Goal: Information Seeking & Learning: Find specific fact

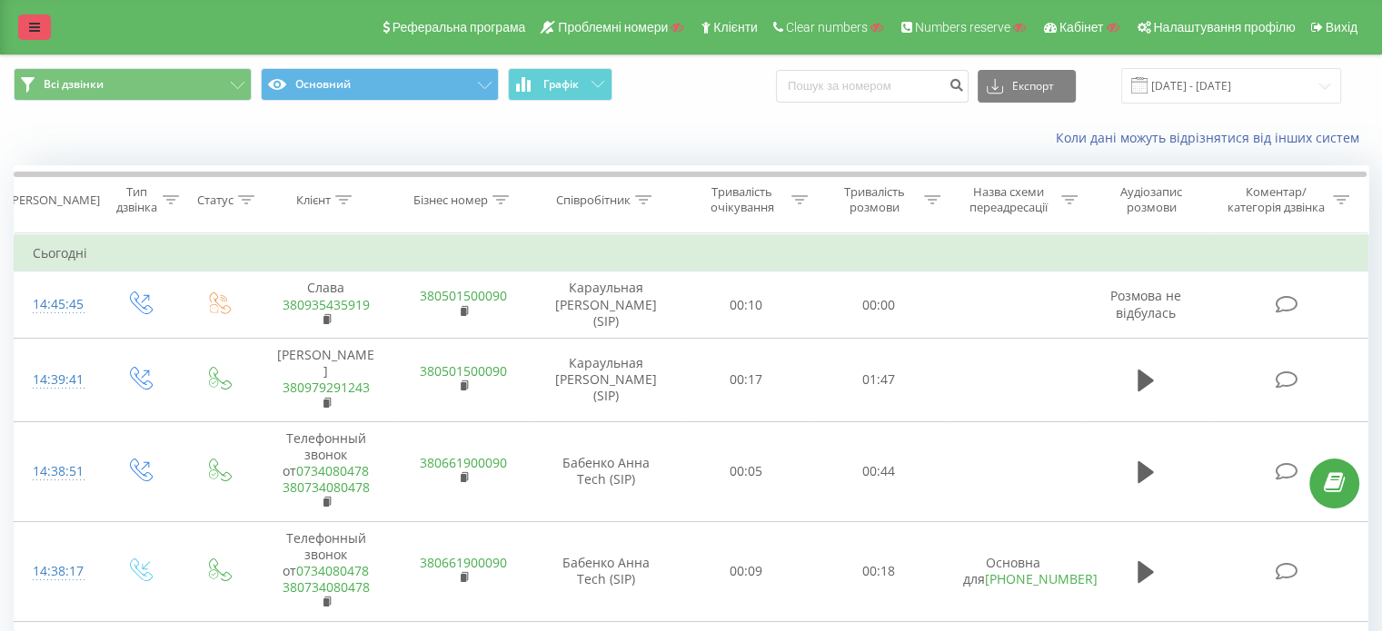
click at [33, 21] on icon at bounding box center [34, 27] width 11 height 13
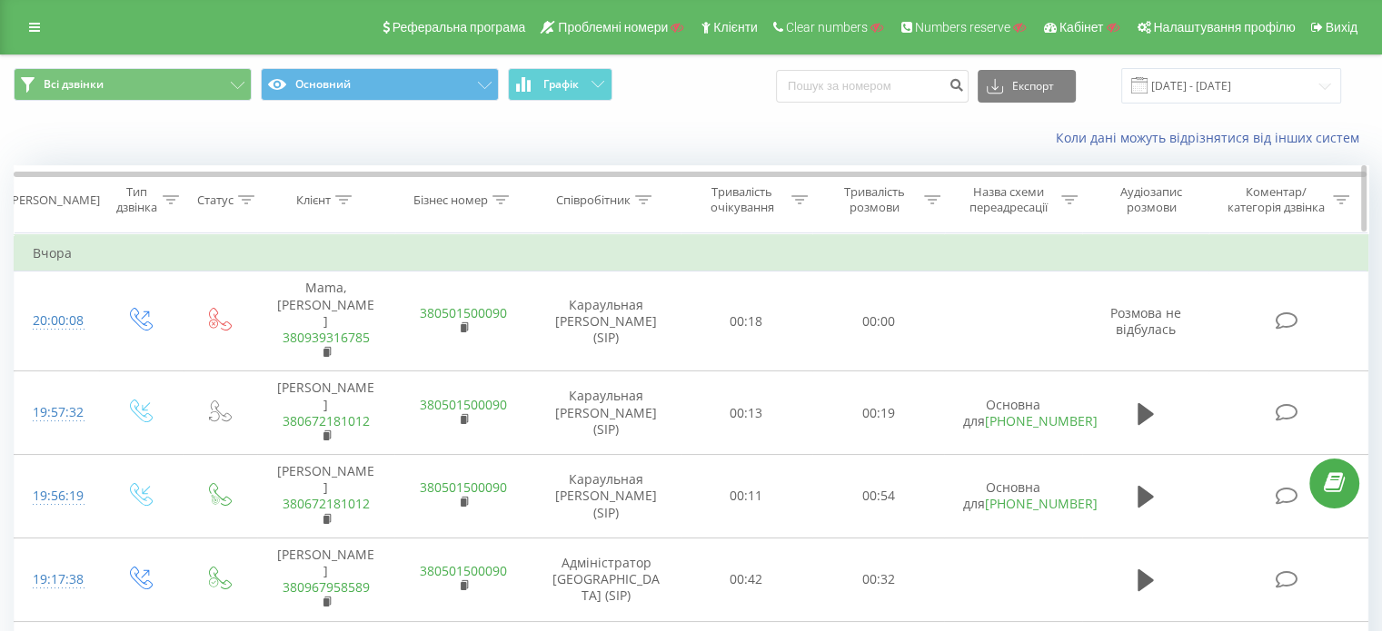
click at [342, 199] on icon at bounding box center [343, 199] width 16 height 9
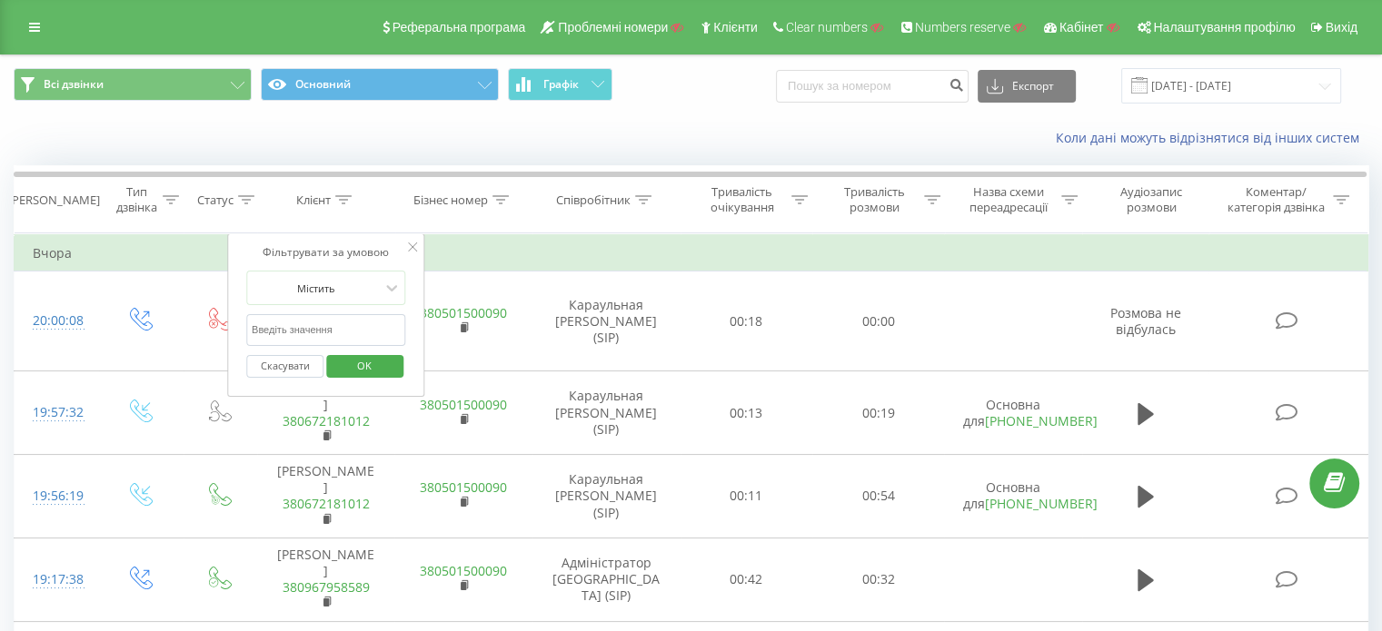
click at [325, 333] on input "text" at bounding box center [326, 330] width 160 height 32
type input "некрасова"
click at [355, 355] on span "OK" at bounding box center [364, 366] width 51 height 28
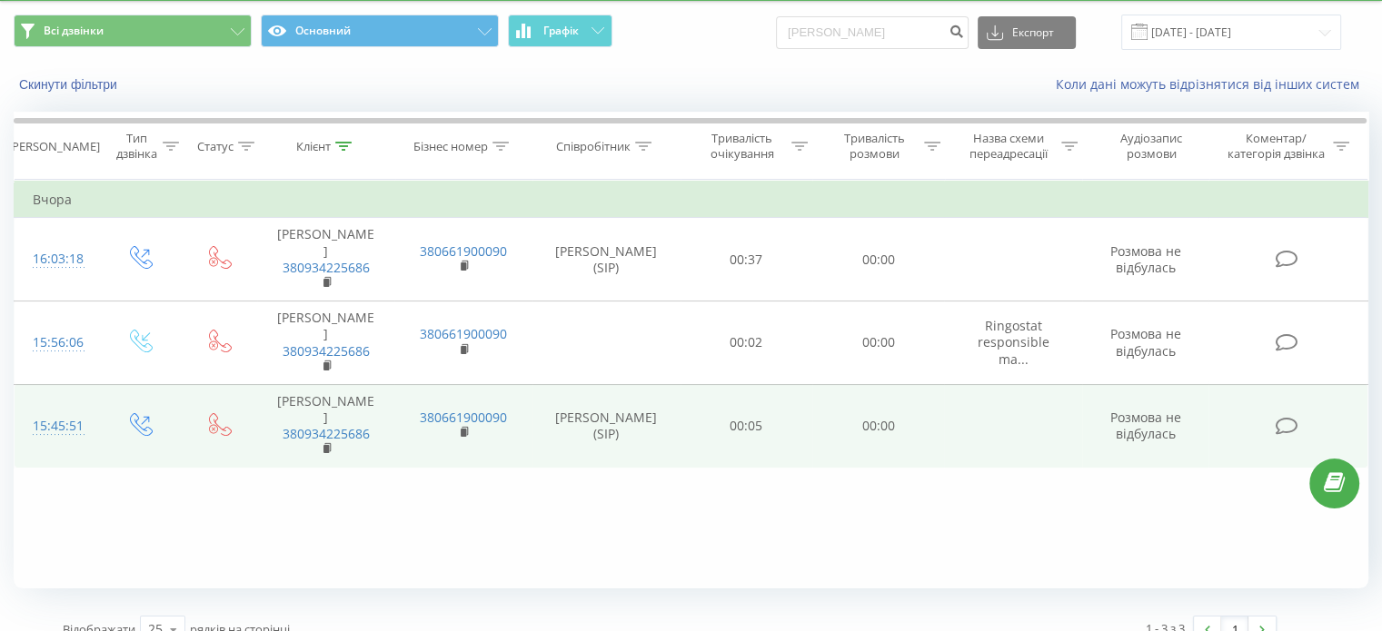
scroll to position [78, 0]
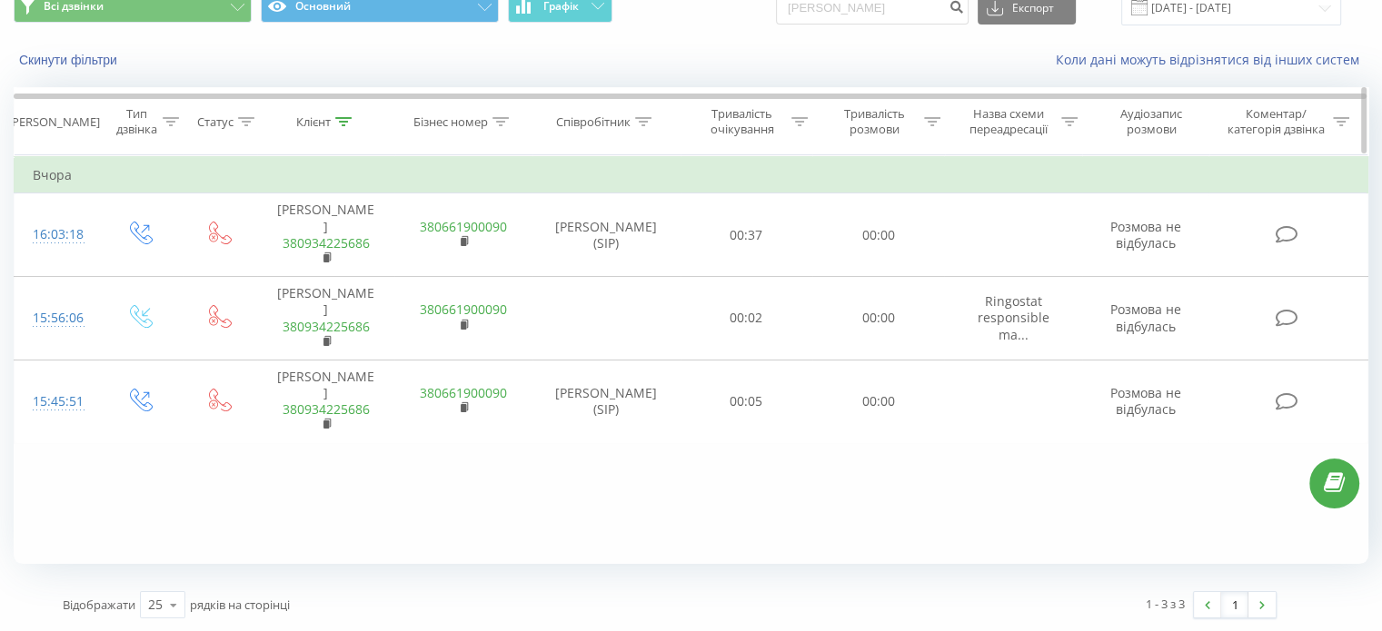
click at [346, 118] on icon at bounding box center [343, 121] width 16 height 9
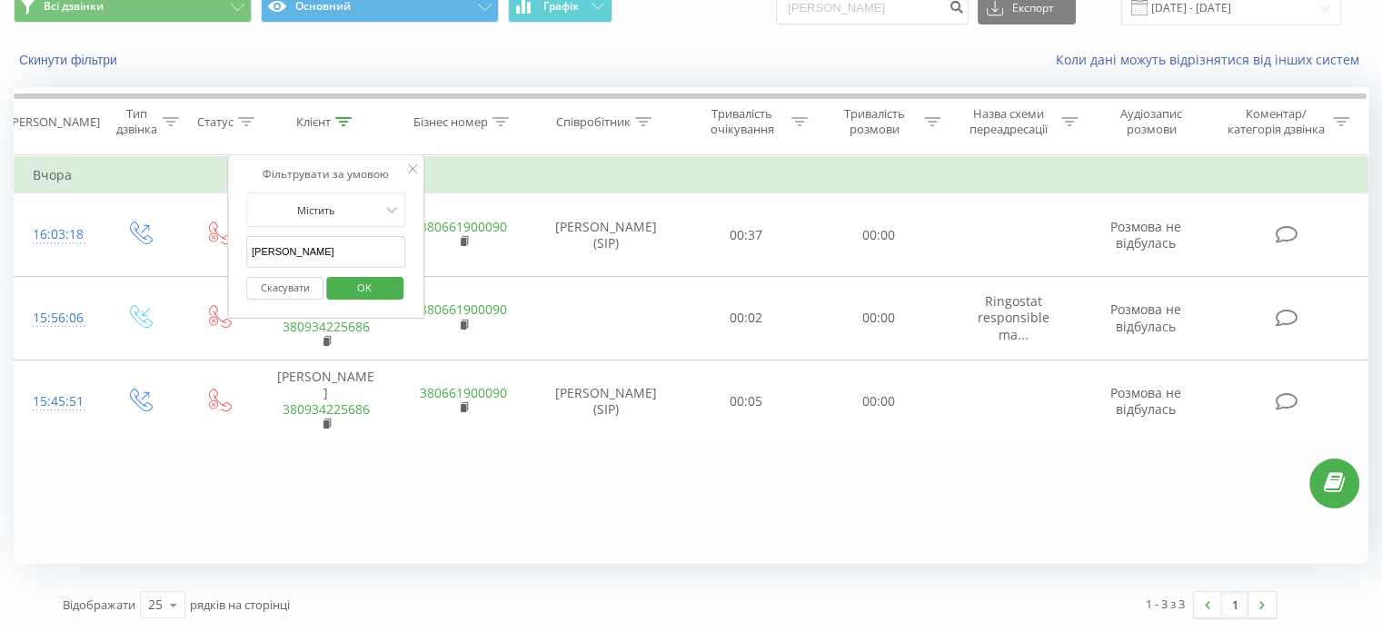
drag, startPoint x: 329, startPoint y: 233, endPoint x: 259, endPoint y: 226, distance: 70.2
click at [251, 230] on form "Містить некрасова Скасувати OK" at bounding box center [326, 251] width 160 height 116
drag, startPoint x: 304, startPoint y: 248, endPoint x: 255, endPoint y: 235, distance: 50.7
click at [254, 242] on input "некрасова" at bounding box center [326, 252] width 160 height 32
type input "н"
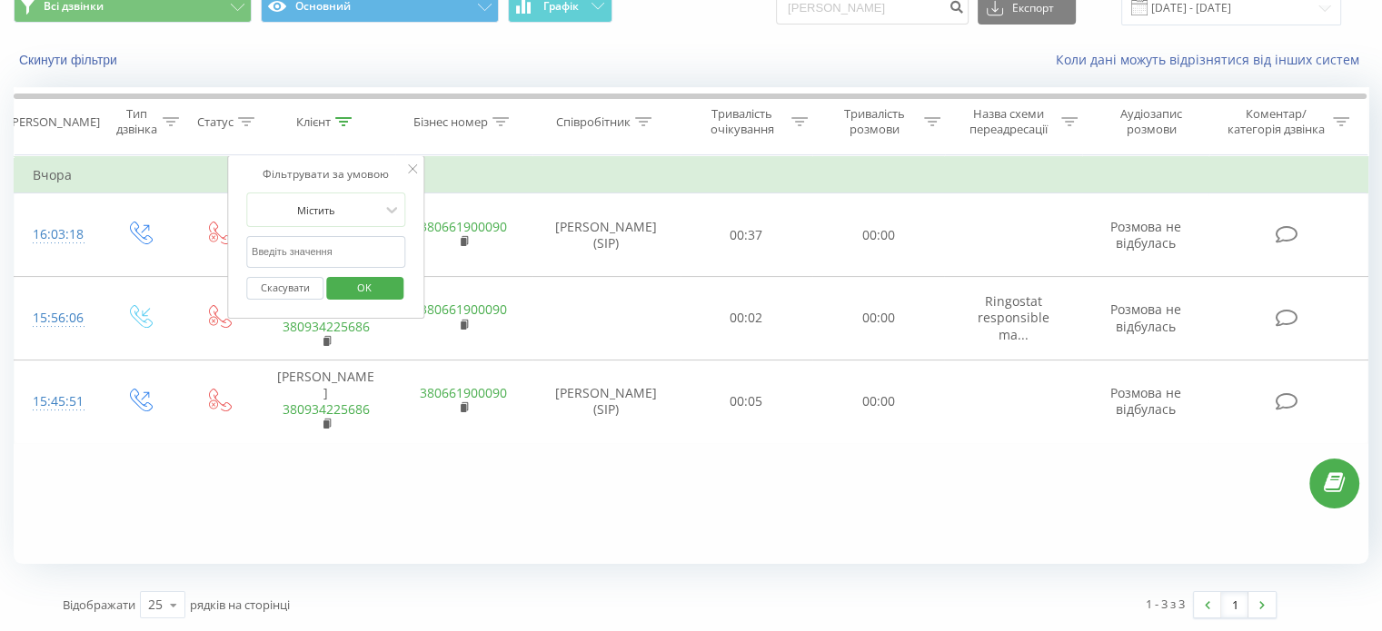
click at [365, 286] on span "OK" at bounding box center [364, 287] width 51 height 28
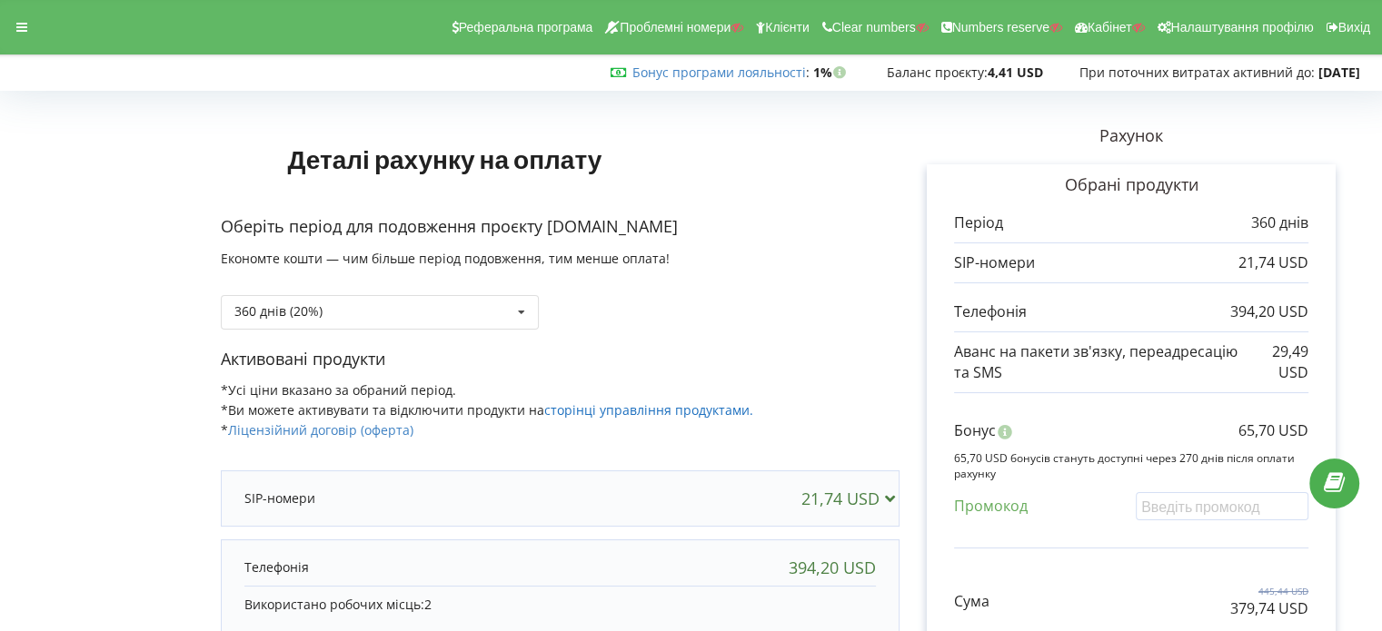
click at [632, 411] on link "сторінці управління продуктами." at bounding box center [648, 409] width 209 height 17
